Goal: Find specific page/section

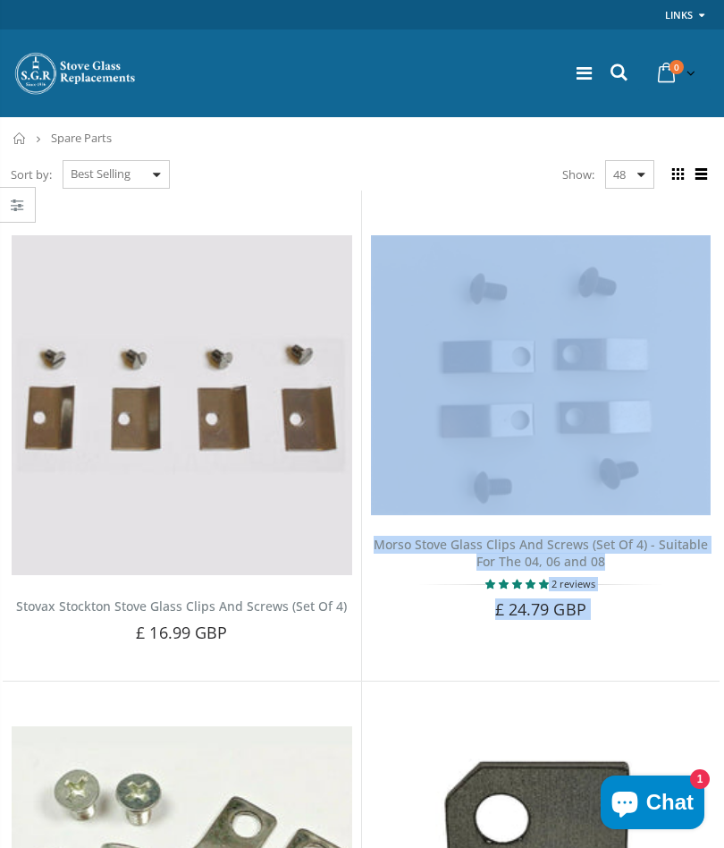
click at [619, 68] on icon at bounding box center [619, 72] width 24 height 23
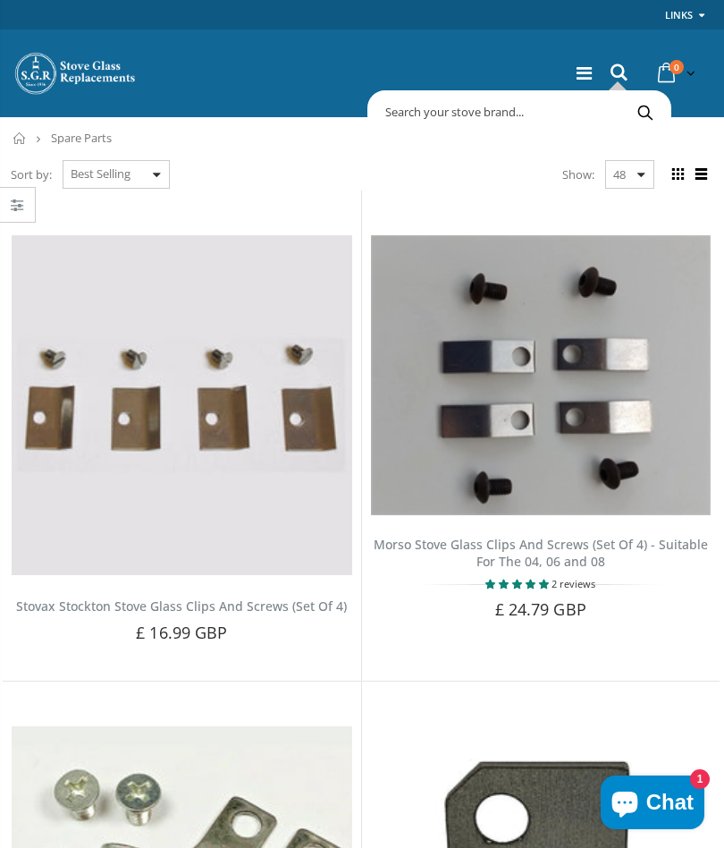
click at [439, 110] on input "text" at bounding box center [593, 112] width 443 height 34
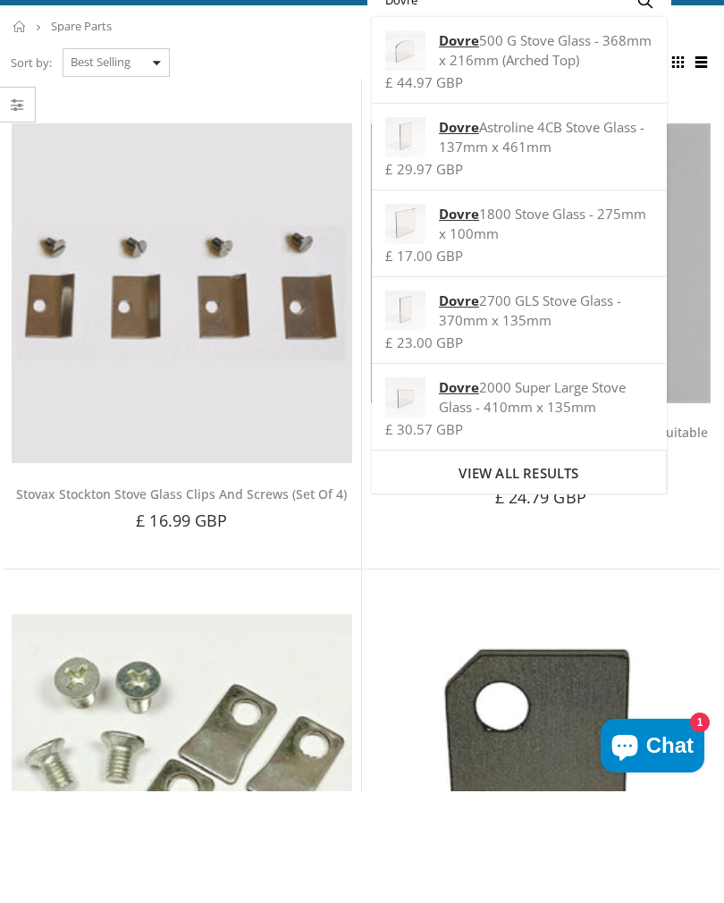
type input "Dovre"
click at [550, 576] on span "View all results" at bounding box center [519, 585] width 120 height 18
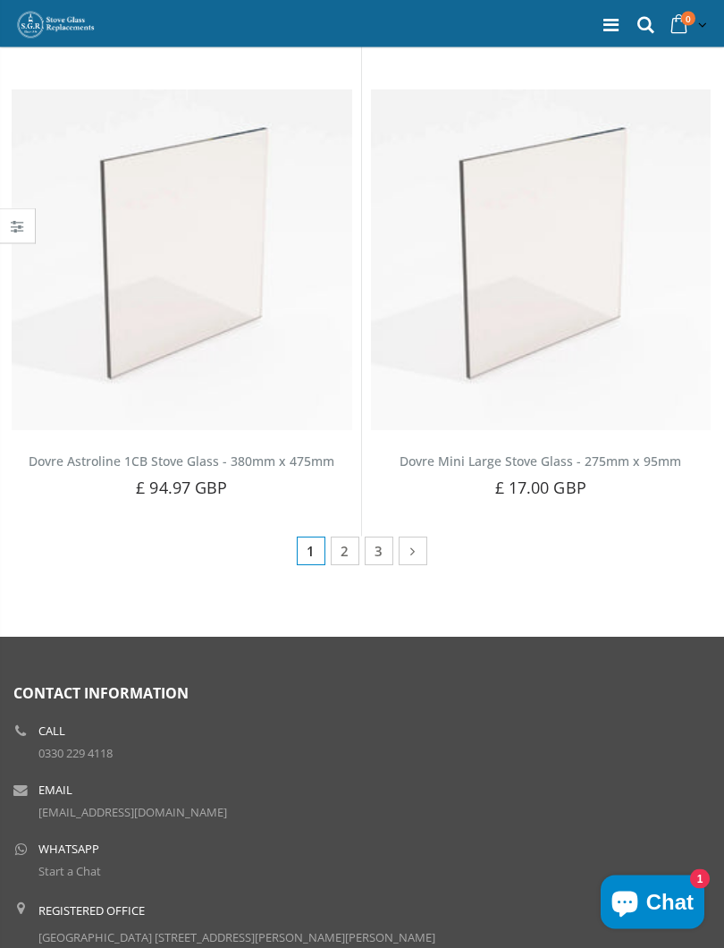
scroll to position [2642, 0]
click at [345, 553] on link "2" at bounding box center [345, 551] width 29 height 29
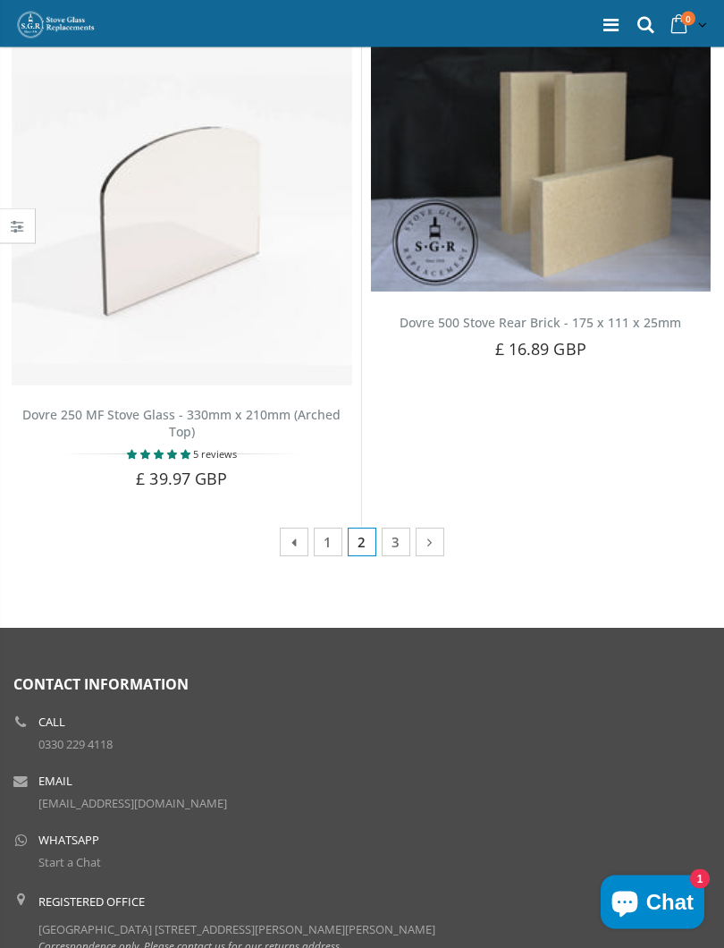
scroll to position [2660, 0]
click at [399, 538] on link "3" at bounding box center [396, 542] width 29 height 29
